Goal: Task Accomplishment & Management: Use online tool/utility

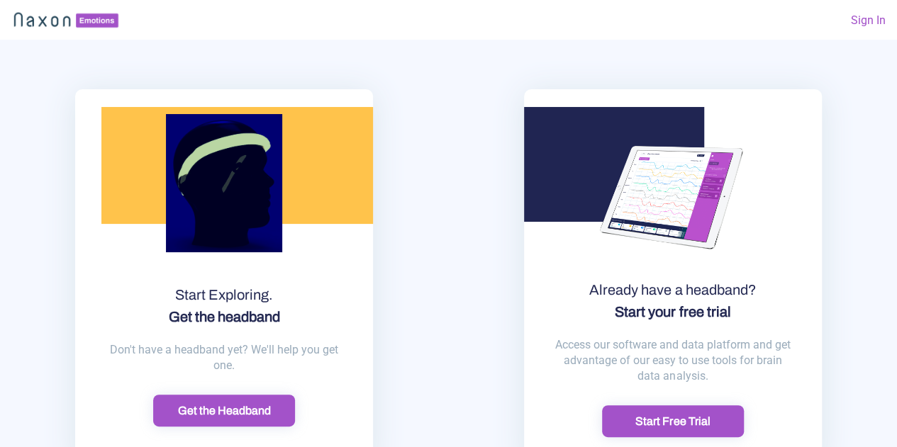
scroll to position [67, 0]
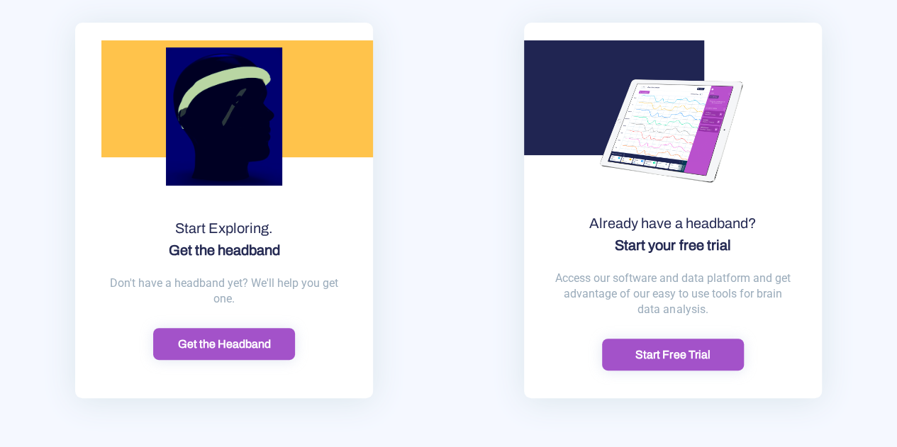
click at [665, 354] on div "Start Free Trial" at bounding box center [672, 355] width 133 height 15
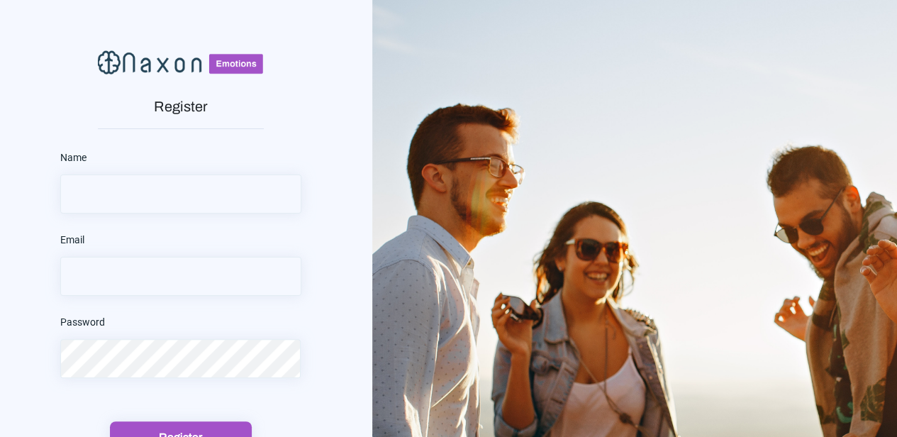
click at [208, 170] on div "Name" at bounding box center [180, 180] width 241 height 67
click at [201, 185] on input "text" at bounding box center [180, 193] width 241 height 39
type input "[PERSON_NAME]"
type input "[PERSON_NAME][EMAIL_ADDRESS][PERSON_NAME][DOMAIN_NAME]"
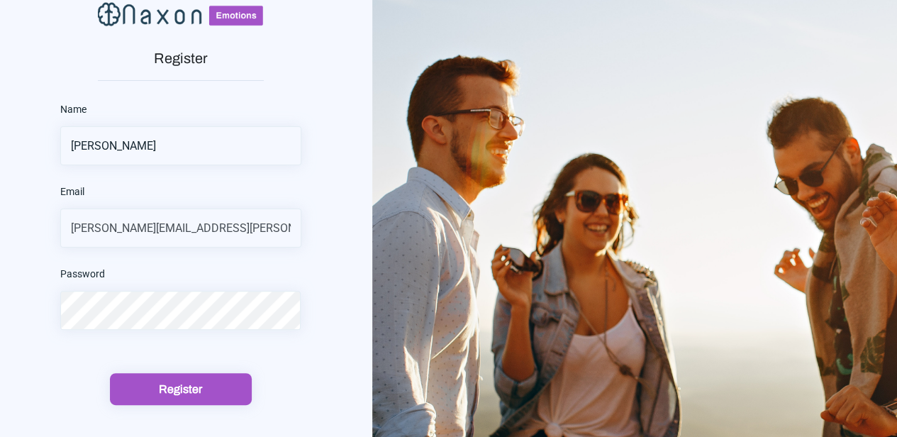
scroll to position [71, 0]
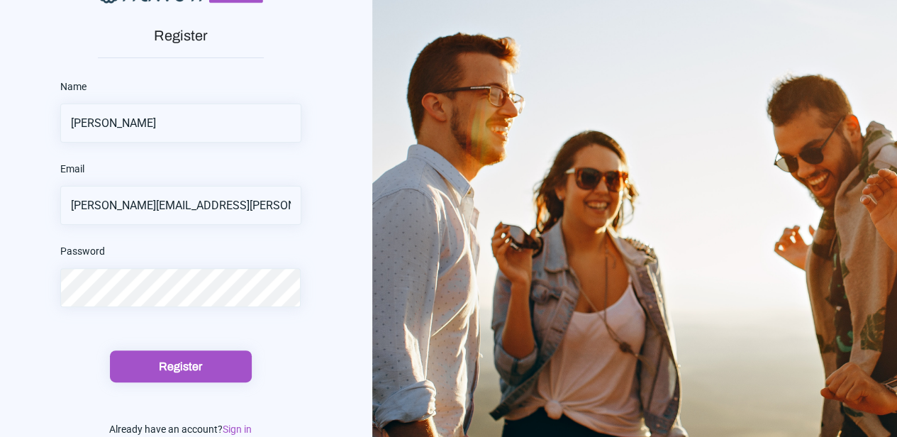
click at [179, 367] on div "Register" at bounding box center [180, 366] width 133 height 15
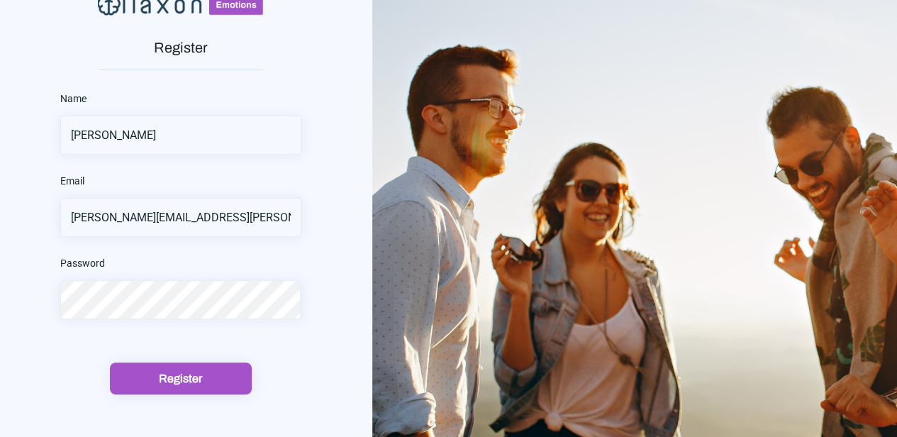
scroll to position [101, 0]
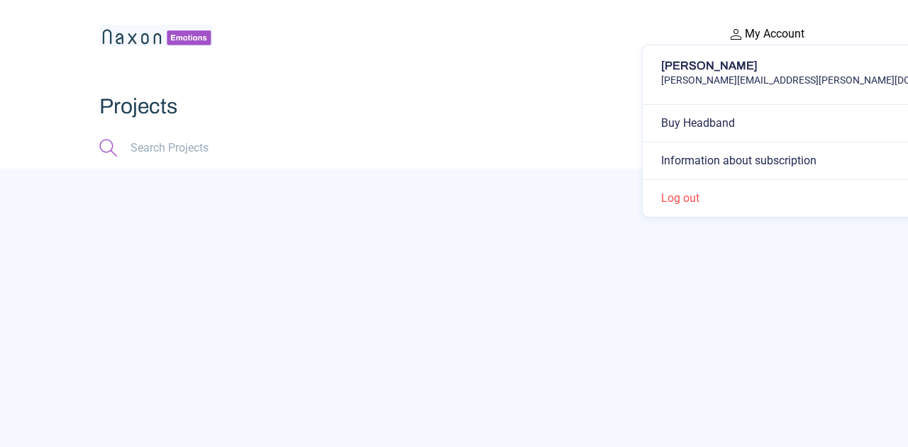
click at [747, 28] on button "My Account" at bounding box center [765, 34] width 85 height 18
click at [472, 128] on app-searchbar at bounding box center [453, 148] width 709 height 41
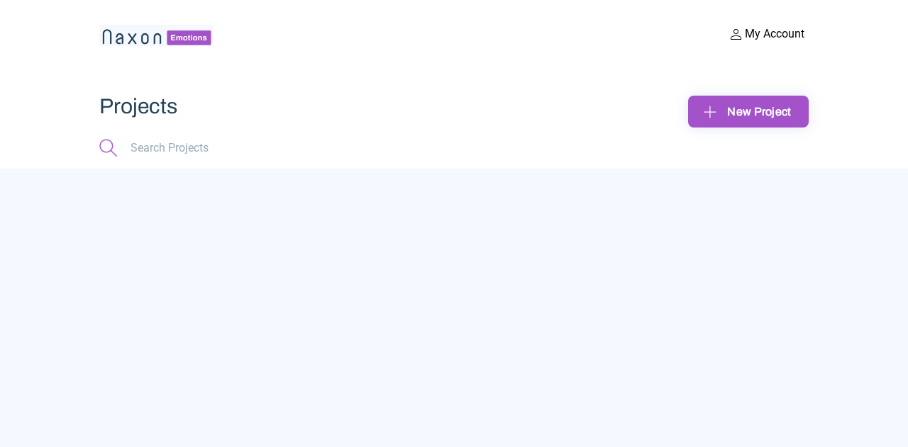
click at [730, 118] on div "New Project" at bounding box center [748, 112] width 98 height 22
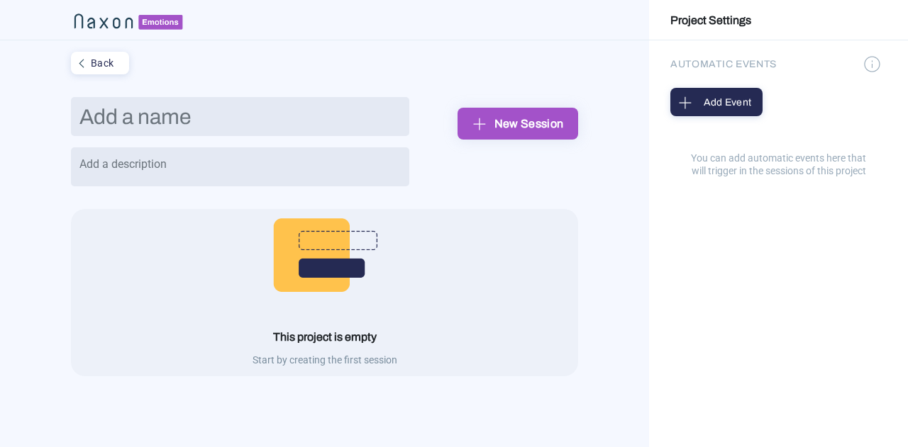
click at [179, 121] on input "text" at bounding box center [240, 116] width 338 height 39
type input "[PERSON_NAME]"
click at [505, 126] on div "New Session" at bounding box center [518, 124] width 98 height 22
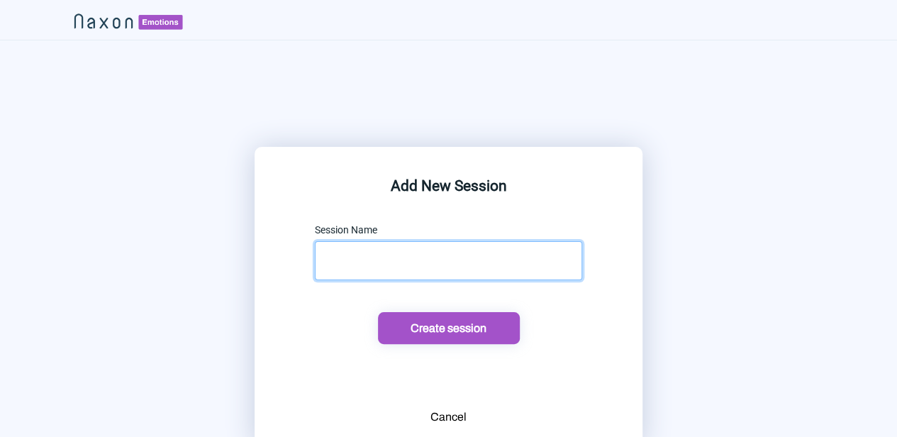
click at [430, 257] on input "text" at bounding box center [448, 260] width 267 height 39
type input "Bastien_001"
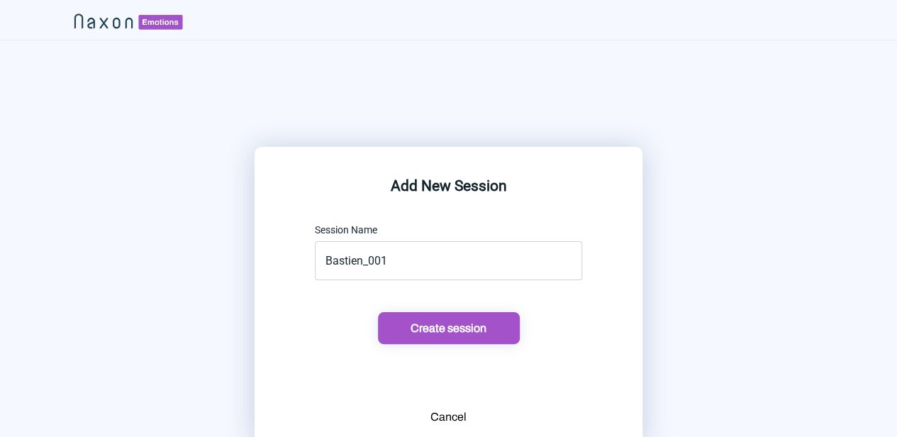
click at [446, 327] on div "Create session" at bounding box center [448, 328] width 133 height 15
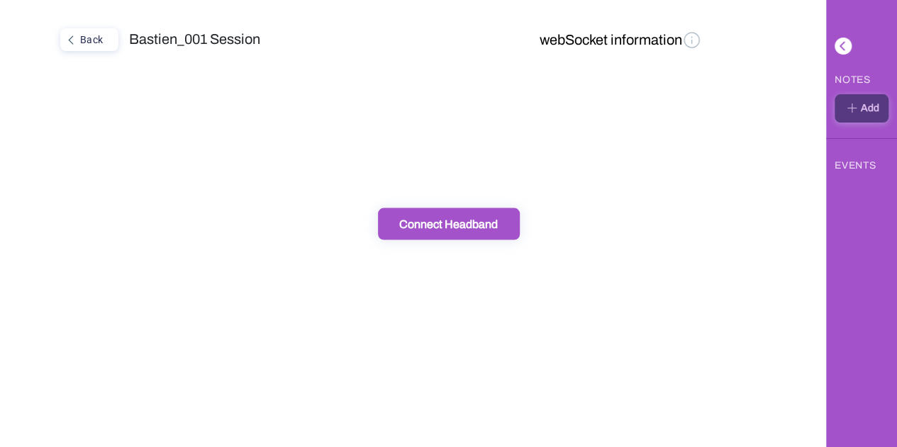
click at [690, 38] on img at bounding box center [692, 40] width 20 height 20
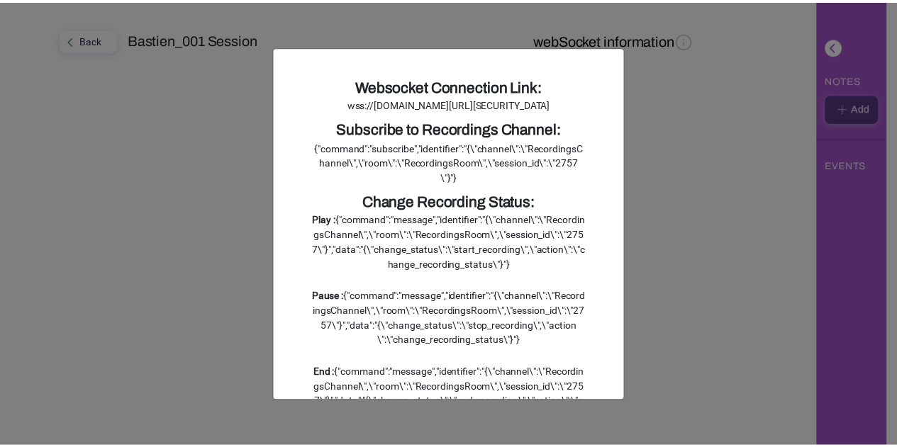
scroll to position [152, 0]
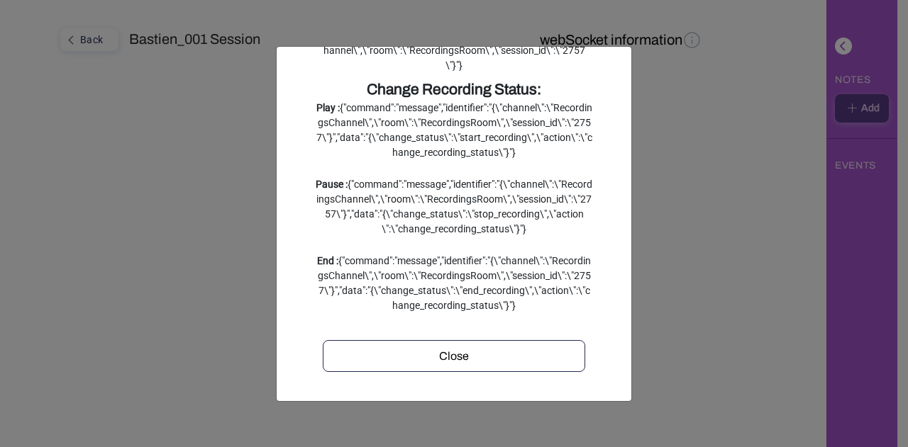
click at [420, 352] on div "Close" at bounding box center [454, 356] width 252 height 17
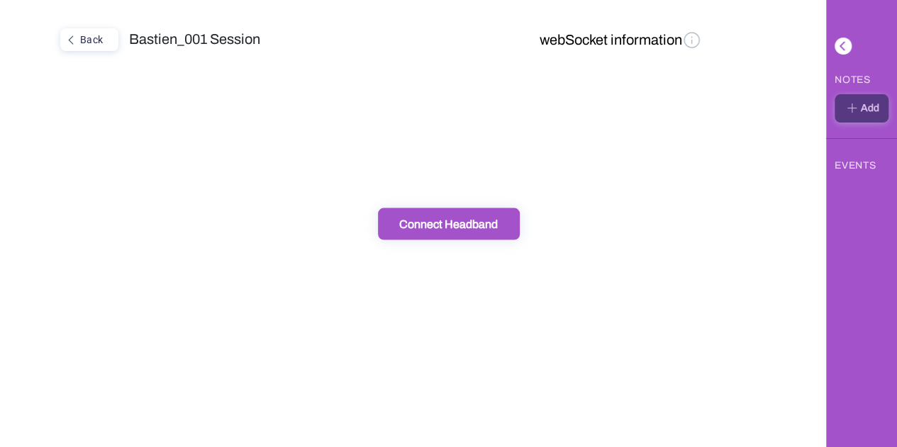
click at [452, 226] on div "Connect Headband" at bounding box center [448, 223] width 133 height 15
